Goal: Information Seeking & Learning: Find specific fact

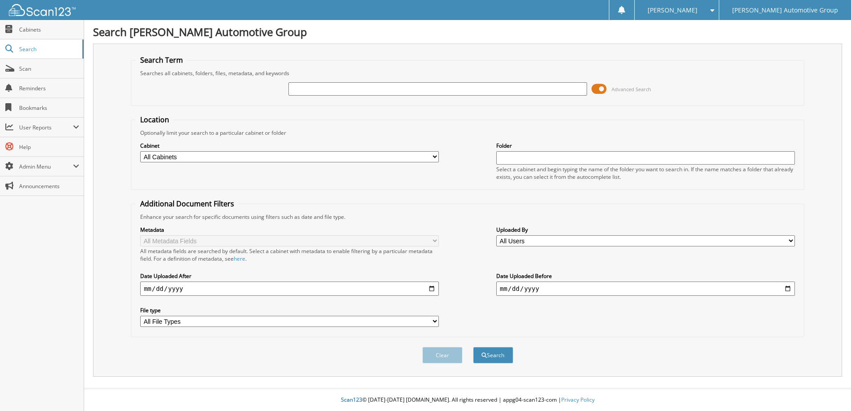
click at [311, 89] on input "text" at bounding box center [437, 88] width 299 height 13
type input "[PERSON_NAME]"
click at [495, 357] on button "Search" at bounding box center [493, 355] width 40 height 16
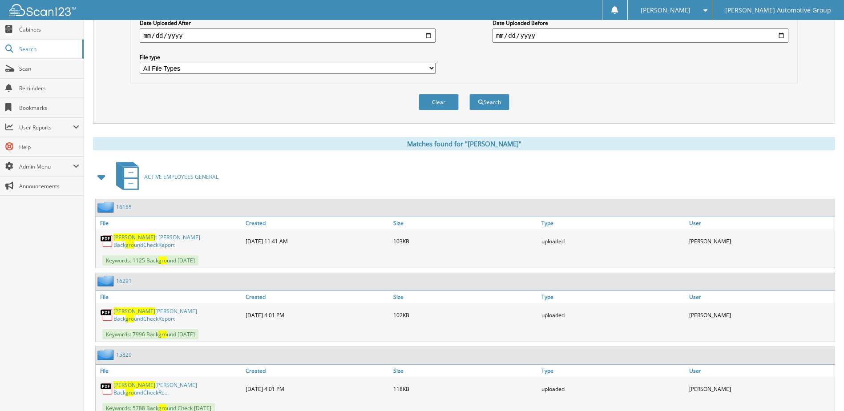
scroll to position [257, 0]
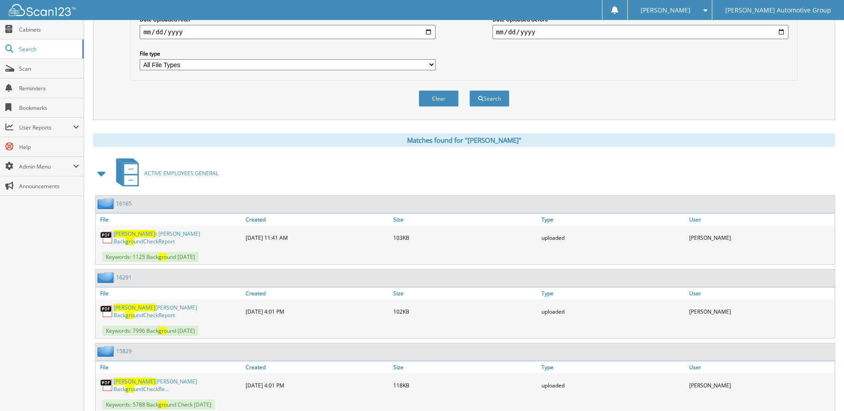
click at [122, 200] on link "16165" at bounding box center [124, 204] width 16 height 8
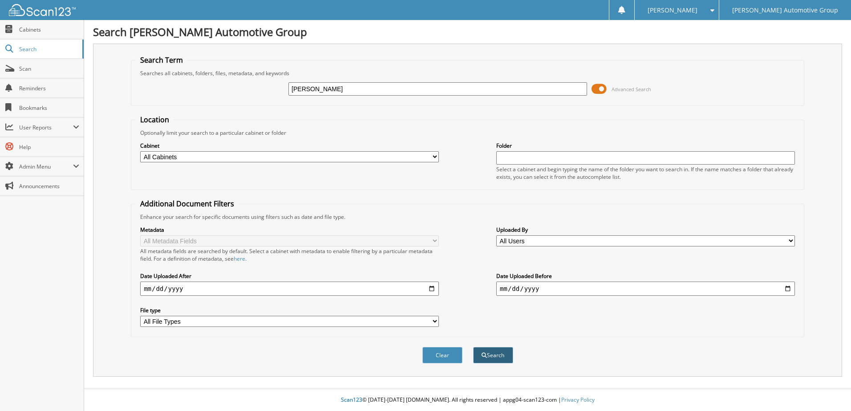
type input "[PERSON_NAME]"
click at [488, 359] on button "Search" at bounding box center [493, 355] width 40 height 16
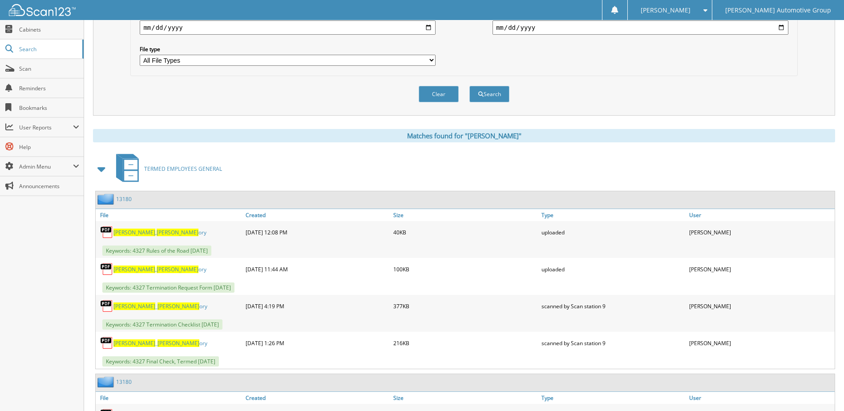
scroll to position [262, 0]
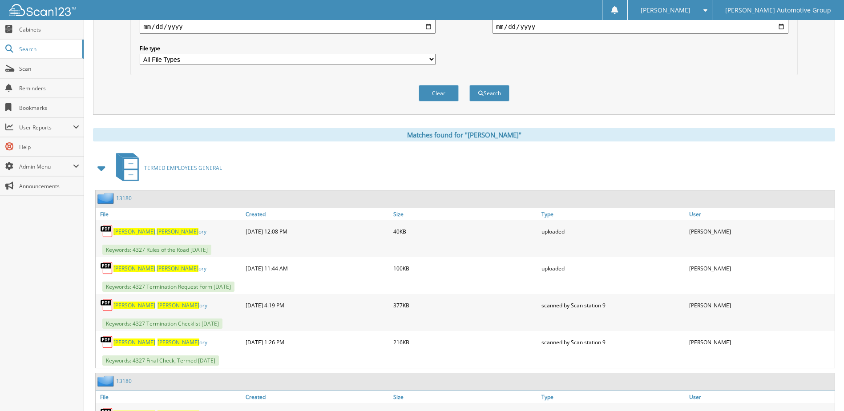
click at [122, 200] on link "13180" at bounding box center [124, 198] width 16 height 8
